Goal: Task Accomplishment & Management: Complete application form

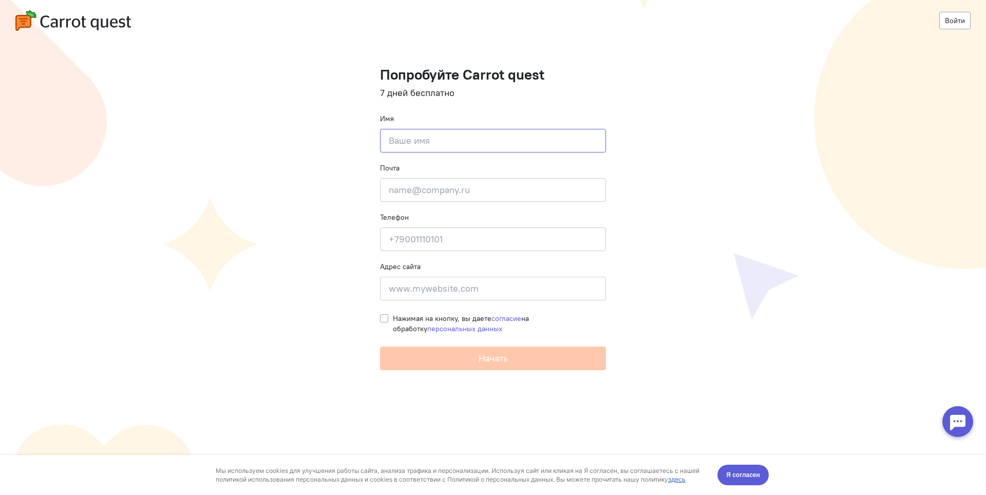
click at [412, 131] on input at bounding box center [493, 141] width 226 height 24
type input "B"
type input "[PERSON_NAME]"
type input "[EMAIL_ADDRESS][DOMAIN_NAME]"
type input "[PHONE_NUMBER]"
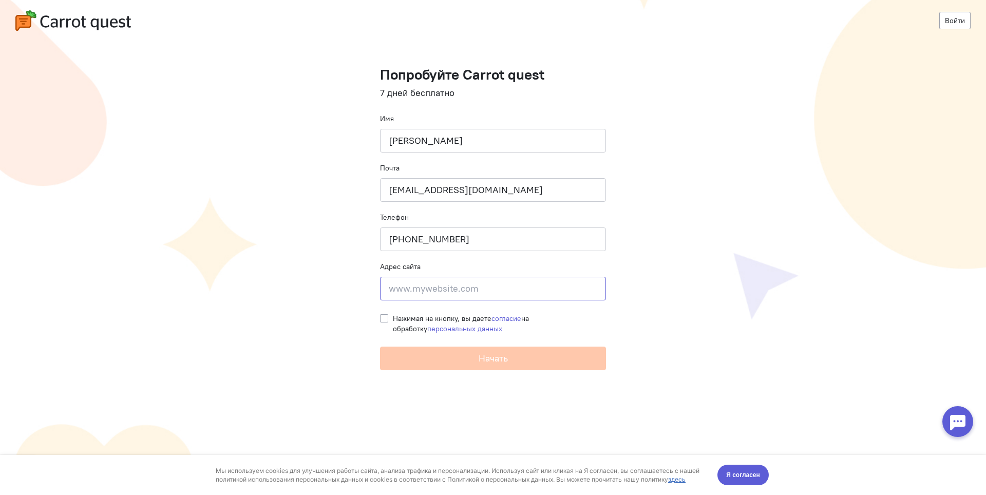
type input "[STREET_ADDRESS]"
click at [408, 317] on span "Нажимая на кнопку, вы даете согласие на обработку персональных данных" at bounding box center [461, 324] width 136 height 20
click at [388, 317] on input "Нажимая на кнопку, вы даете согласие на обработку персональных данных" at bounding box center [384, 317] width 8 height 9
checkbox input "true"
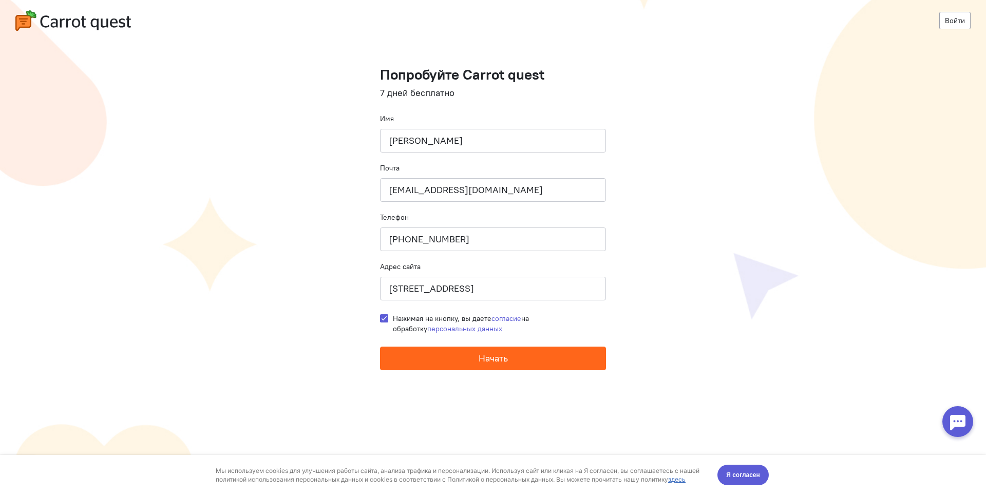
click at [484, 357] on span "Начать" at bounding box center [493, 358] width 29 height 12
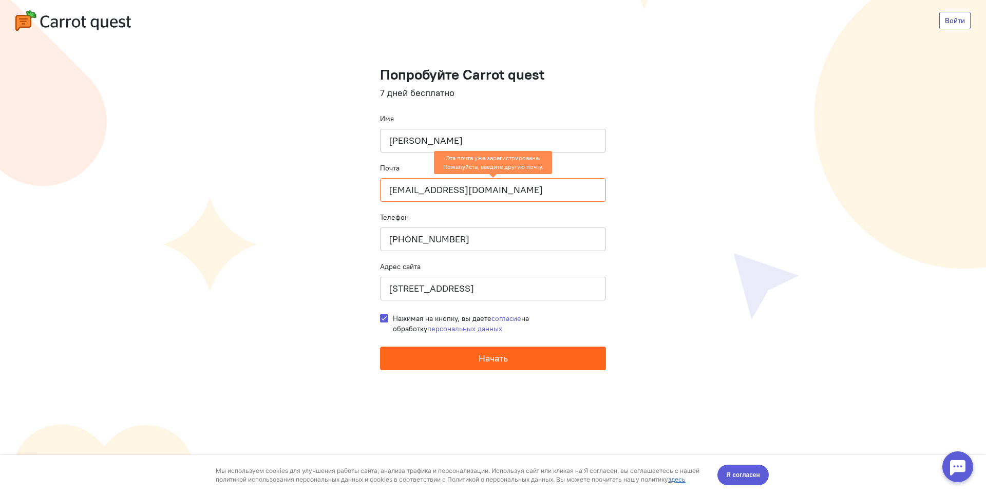
click at [954, 19] on link "Войти" at bounding box center [954, 20] width 31 height 17
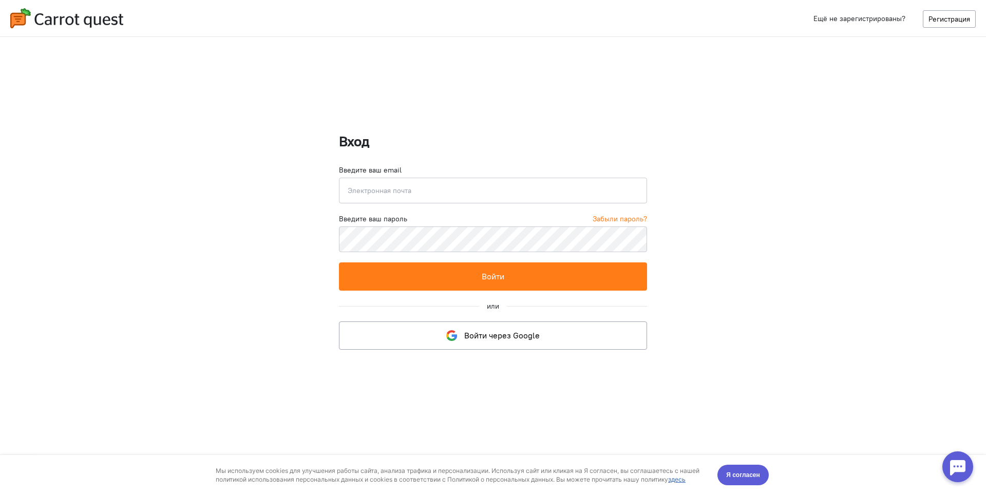
type input "[EMAIL_ADDRESS][DOMAIN_NAME]"
click at [555, 307] on div "или" at bounding box center [493, 306] width 308 height 10
click at [611, 218] on link "Забыли пароль?" at bounding box center [620, 219] width 54 height 10
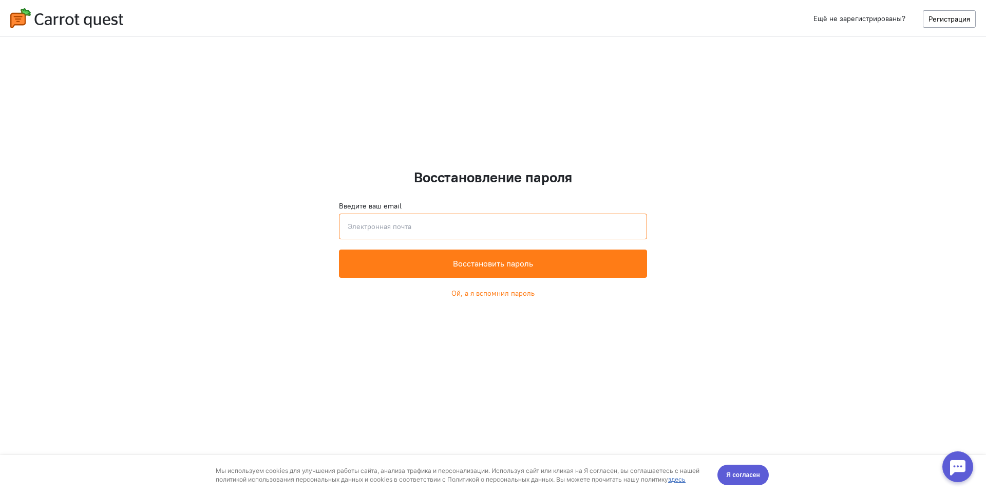
click at [445, 224] on input "email" at bounding box center [493, 227] width 308 height 26
type input "[EMAIL_ADDRESS][DOMAIN_NAME]"
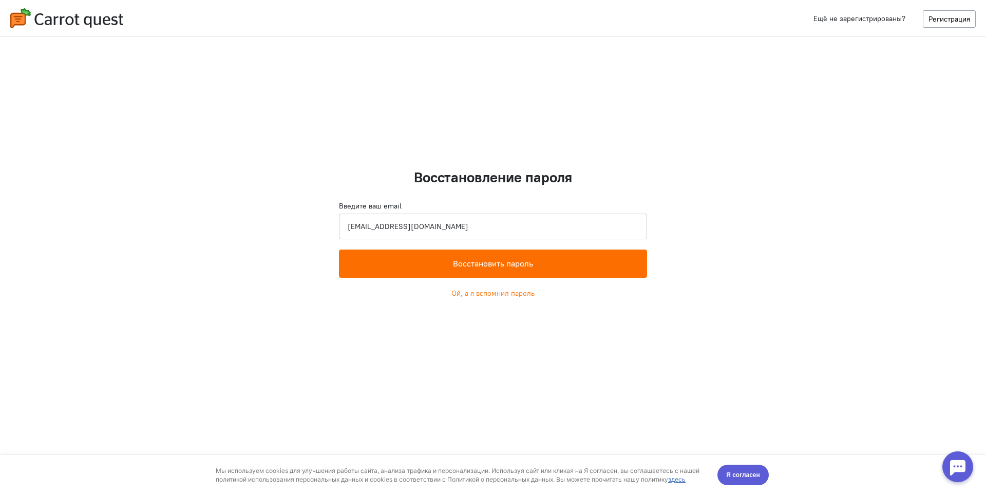
click at [460, 269] on button "Восстановить пароль" at bounding box center [493, 264] width 308 height 28
